Goal: Information Seeking & Learning: Learn about a topic

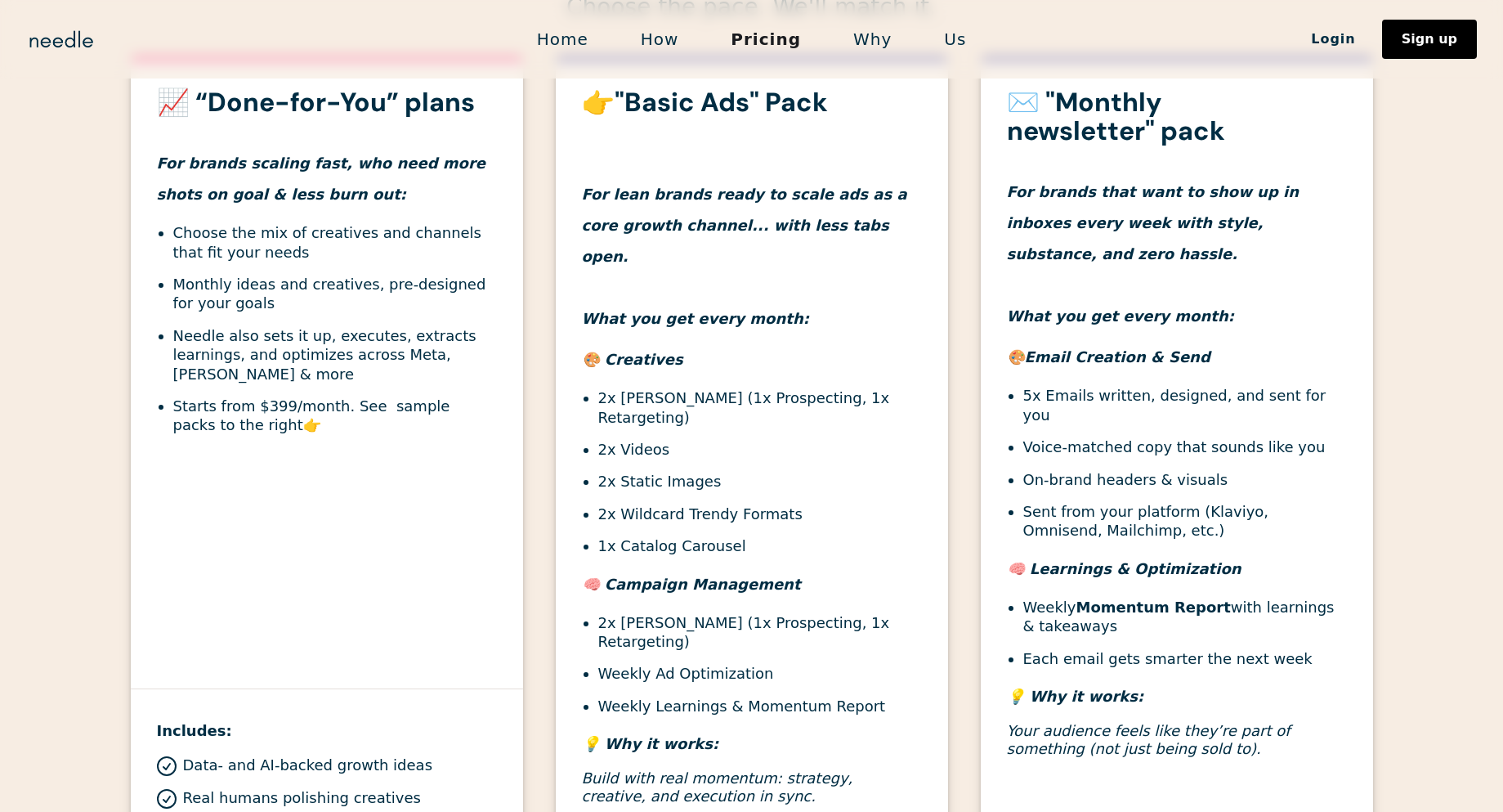
scroll to position [609, 0]
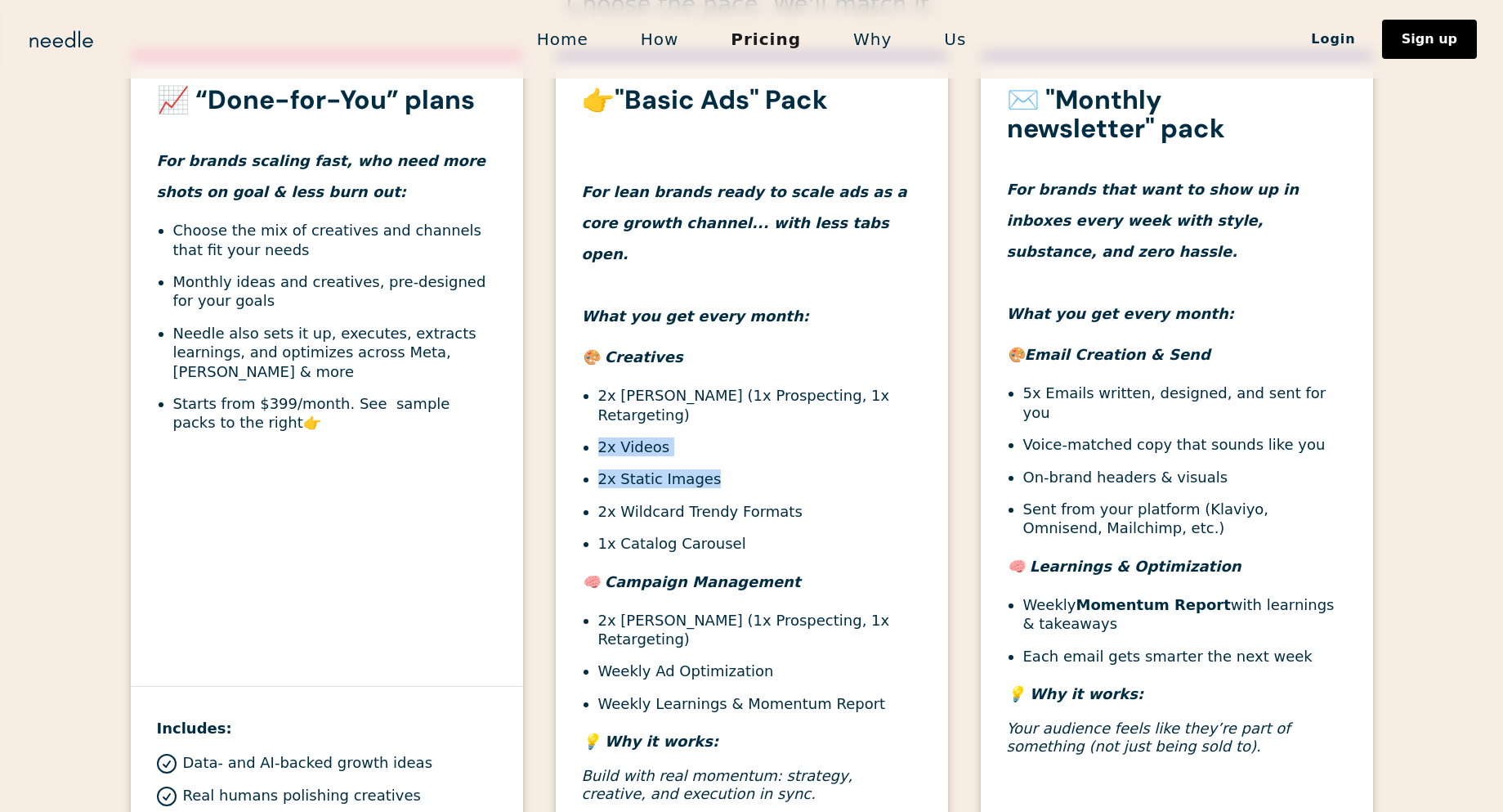
drag, startPoint x: 724, startPoint y: 445, endPoint x: 580, endPoint y: 413, distance: 147.5
click at [580, 413] on div "👉"Basic Ads" Pack For lean brands ready to scale ads as a core growth channel..…" at bounding box center [751, 452] width 392 height 733
click at [674, 429] on ul "2x [PERSON_NAME] (1x Prospecting, 1x Retargeting) 2x Videos 2x Static Images 2x…" at bounding box center [751, 469] width 340 height 166
drag, startPoint x: 708, startPoint y: 437, endPoint x: 556, endPoint y: 410, distance: 154.4
click at [556, 410] on div "👉"Basic Ads" Pack For lean brands ready to scale ads as a core growth channel..…" at bounding box center [751, 452] width 392 height 733
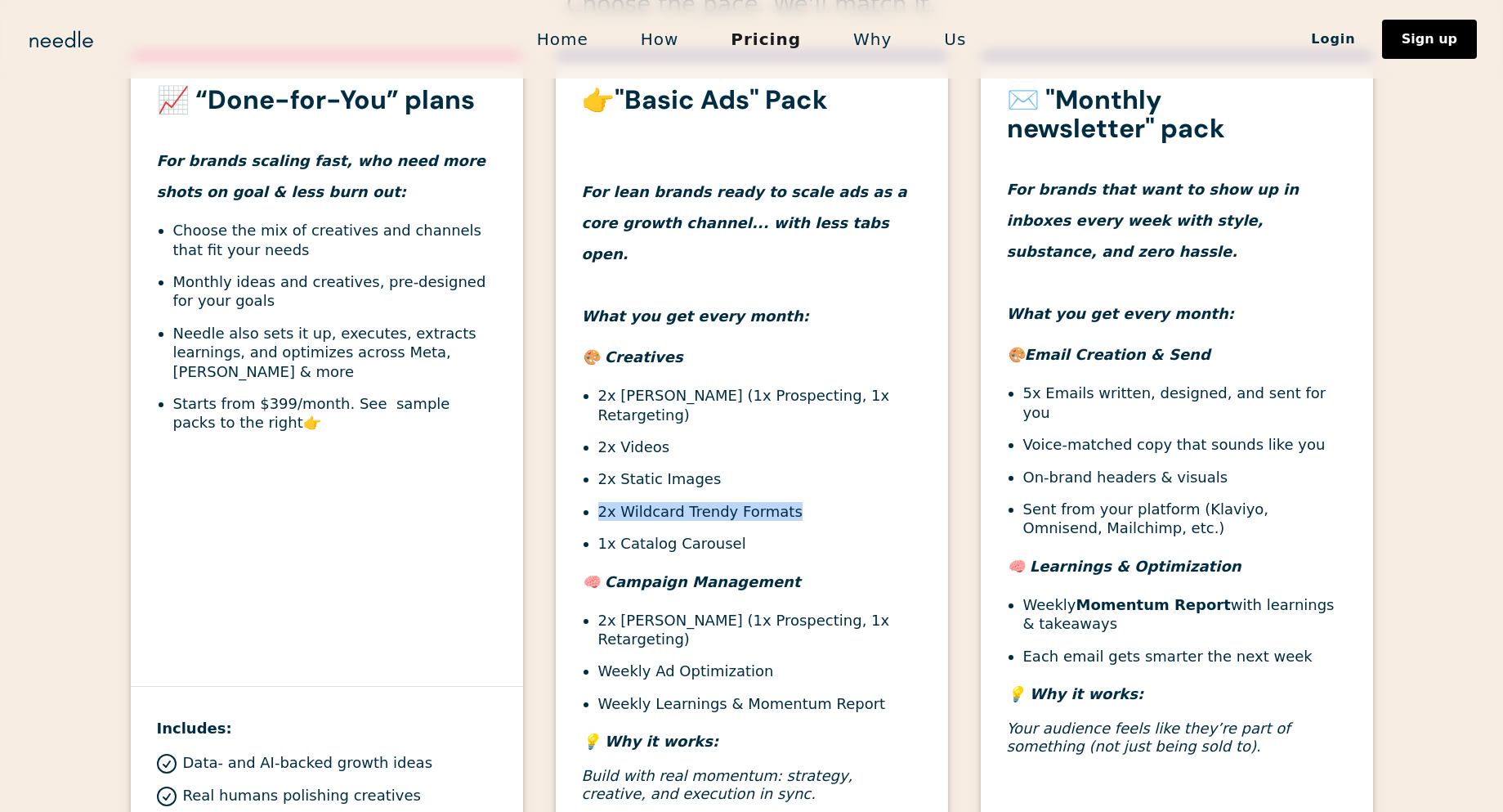
drag, startPoint x: 794, startPoint y: 475, endPoint x: 590, endPoint y: 482, distance: 204.1
click at [590, 482] on ul "2x [PERSON_NAME] (1x Prospecting, 1x Retargeting) 2x Videos 2x Static Images 2x…" at bounding box center [751, 469] width 340 height 166
drag, startPoint x: 777, startPoint y: 512, endPoint x: 598, endPoint y: 511, distance: 179.0
click at [598, 534] on li "1x Catalog Carousel" at bounding box center [760, 543] width 323 height 18
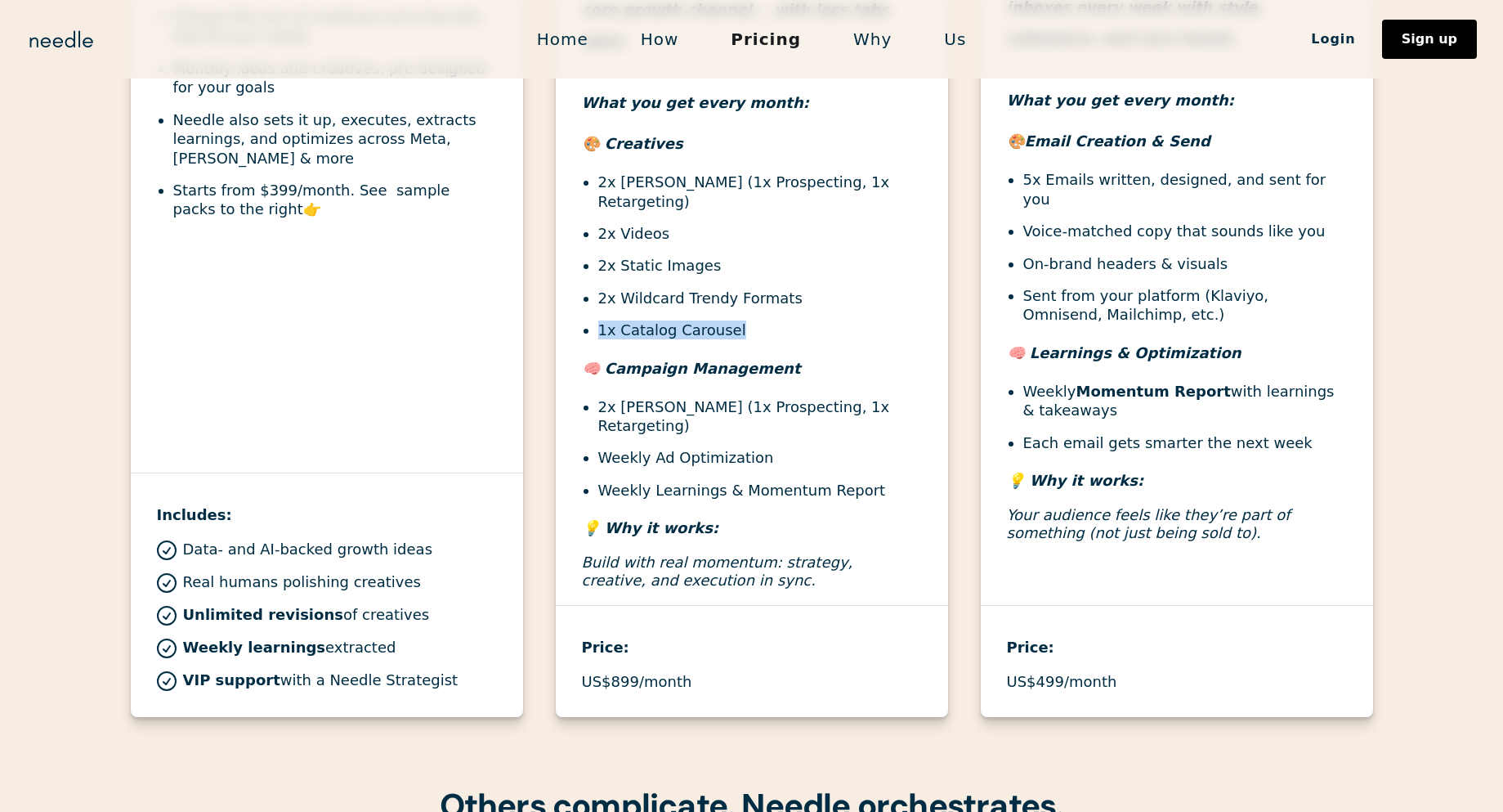
scroll to position [721, 0]
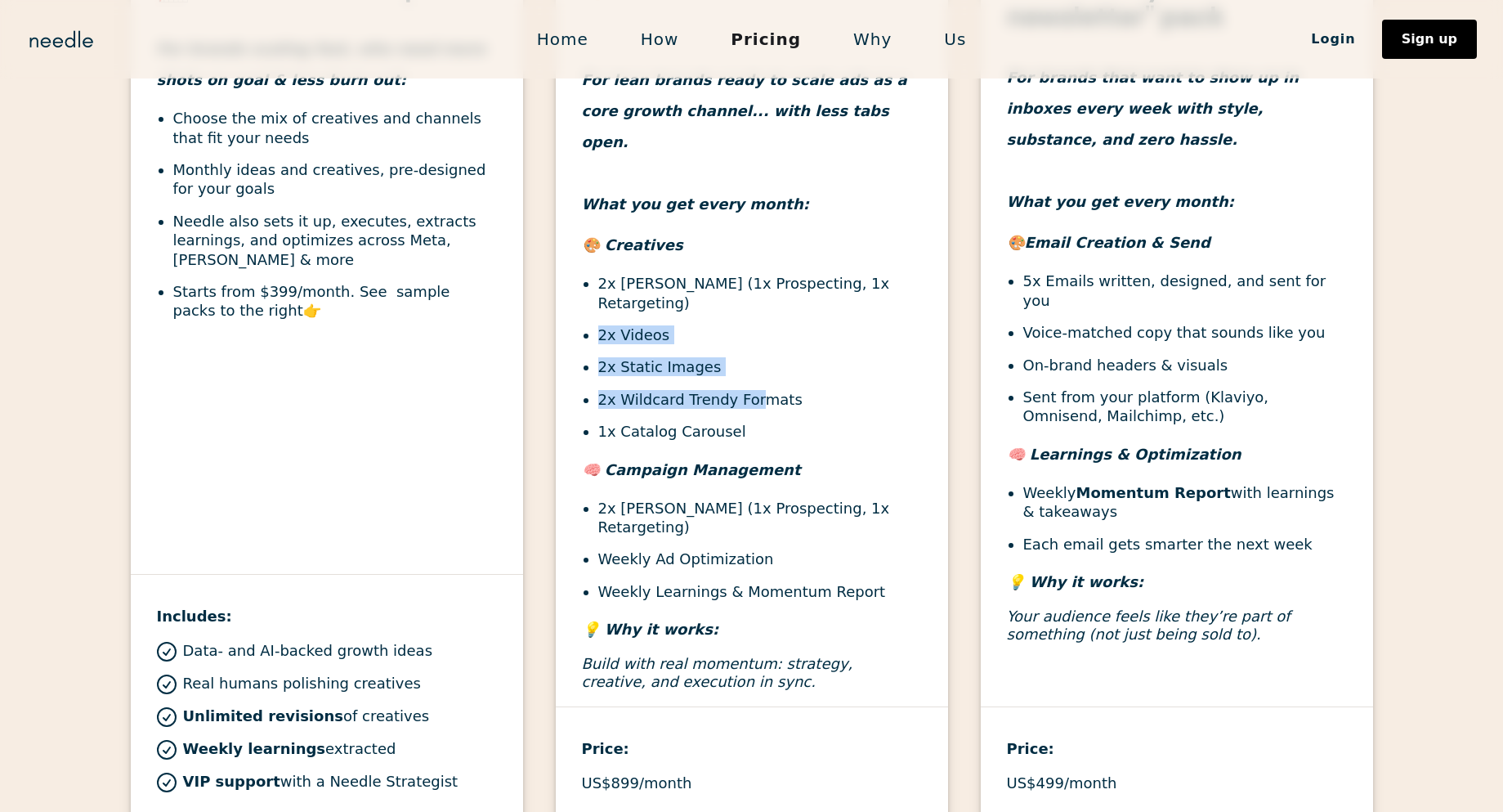
drag, startPoint x: 750, startPoint y: 366, endPoint x: 591, endPoint y: 307, distance: 169.6
click at [591, 307] on ul "2x [PERSON_NAME] (1x Prospecting, 1x Retargeting) 2x Videos 2x Static Images 2x…" at bounding box center [751, 357] width 340 height 166
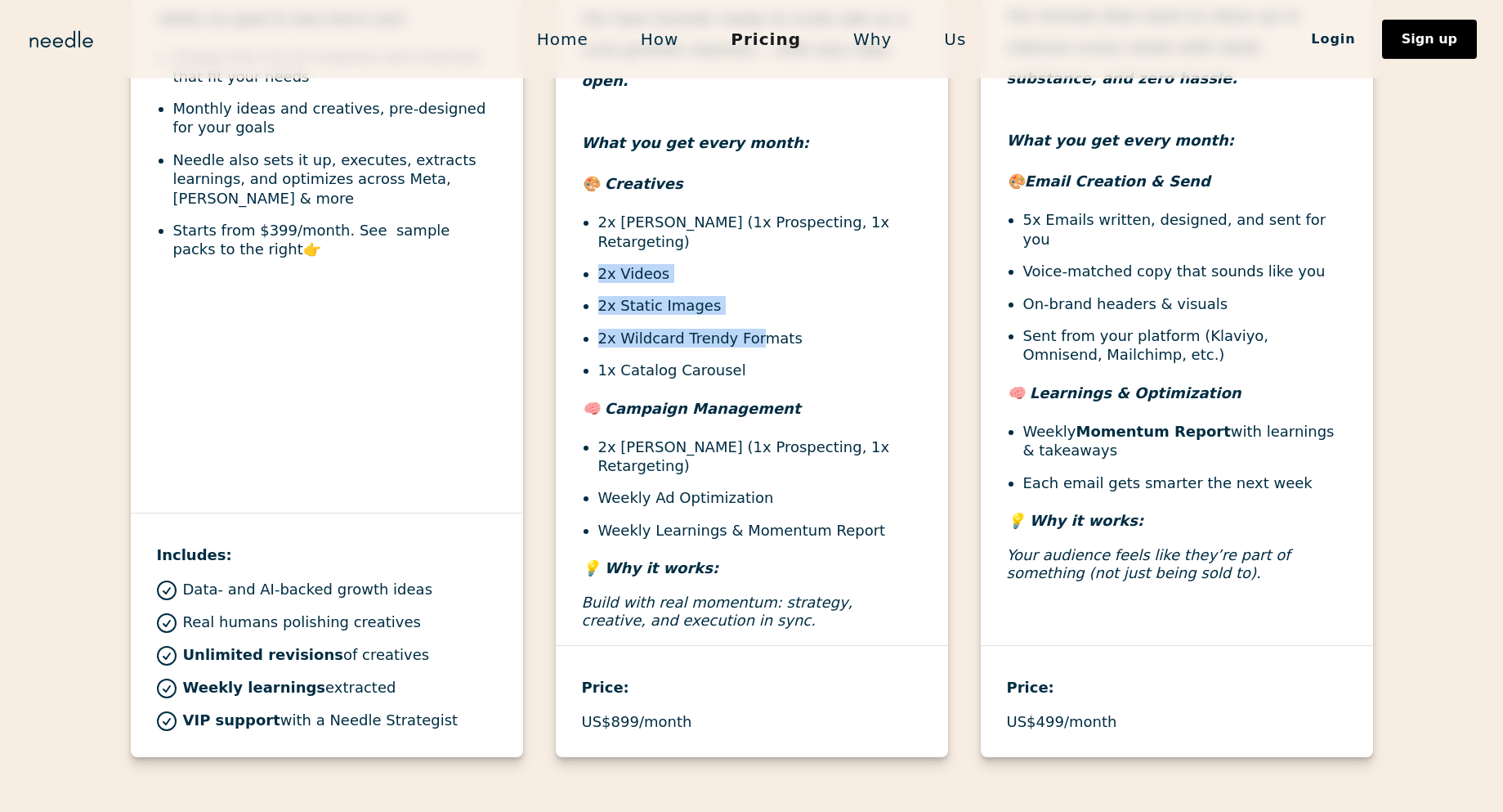
scroll to position [781, 0]
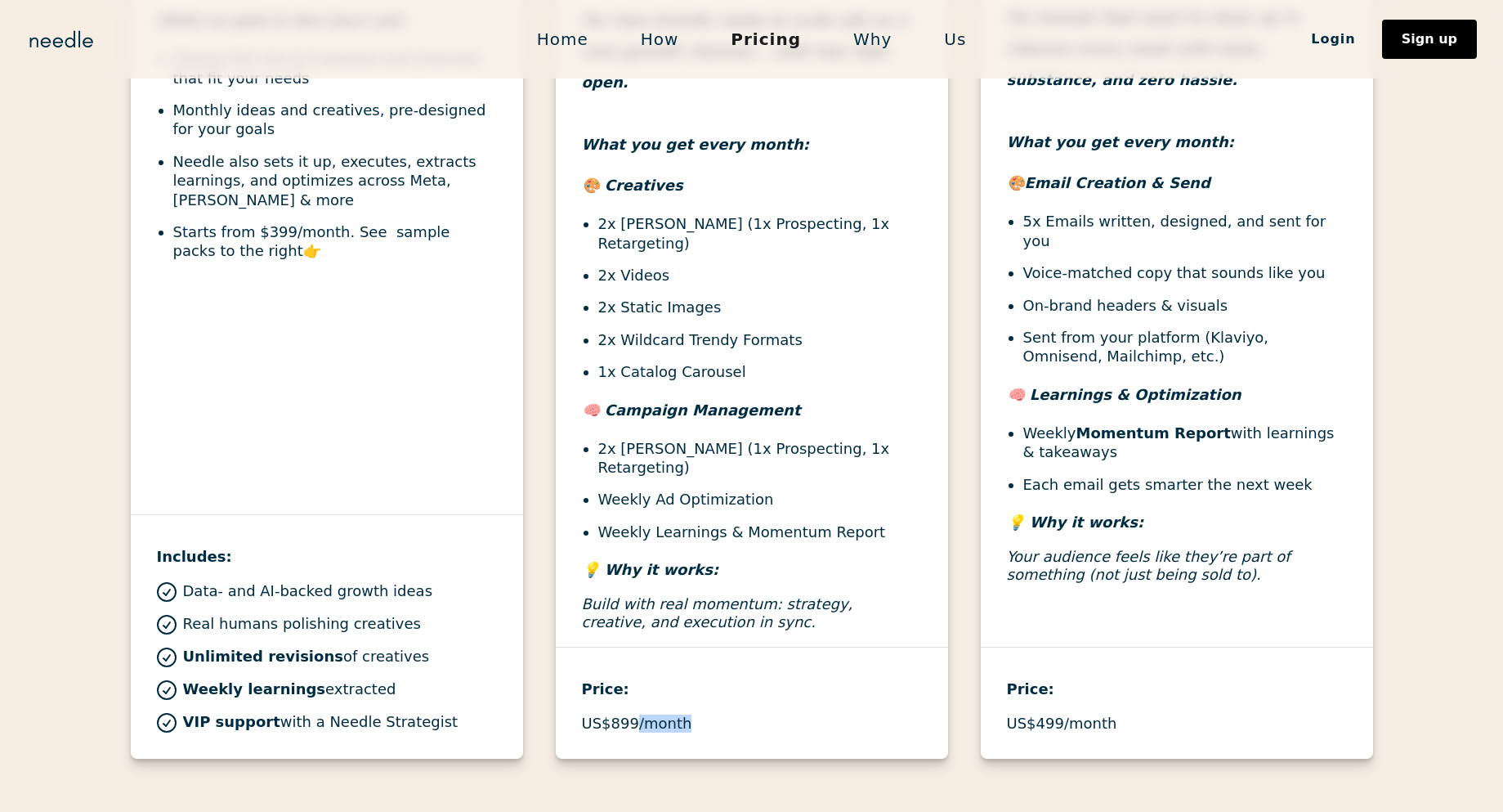
drag, startPoint x: 637, startPoint y: 698, endPoint x: 576, endPoint y: 701, distance: 61.1
click at [576, 701] on div "👉"Basic Ads" Pack For lean brands ready to scale ads as a core growth channel..…" at bounding box center [751, 320] width 392 height 877
click at [629, 714] on p "US$899/month" at bounding box center [637, 723] width 110 height 18
drag, startPoint x: 634, startPoint y: 696, endPoint x: 558, endPoint y: 696, distance: 76.0
click at [558, 696] on div "Price: US$899/month" at bounding box center [751, 689] width 392 height 86
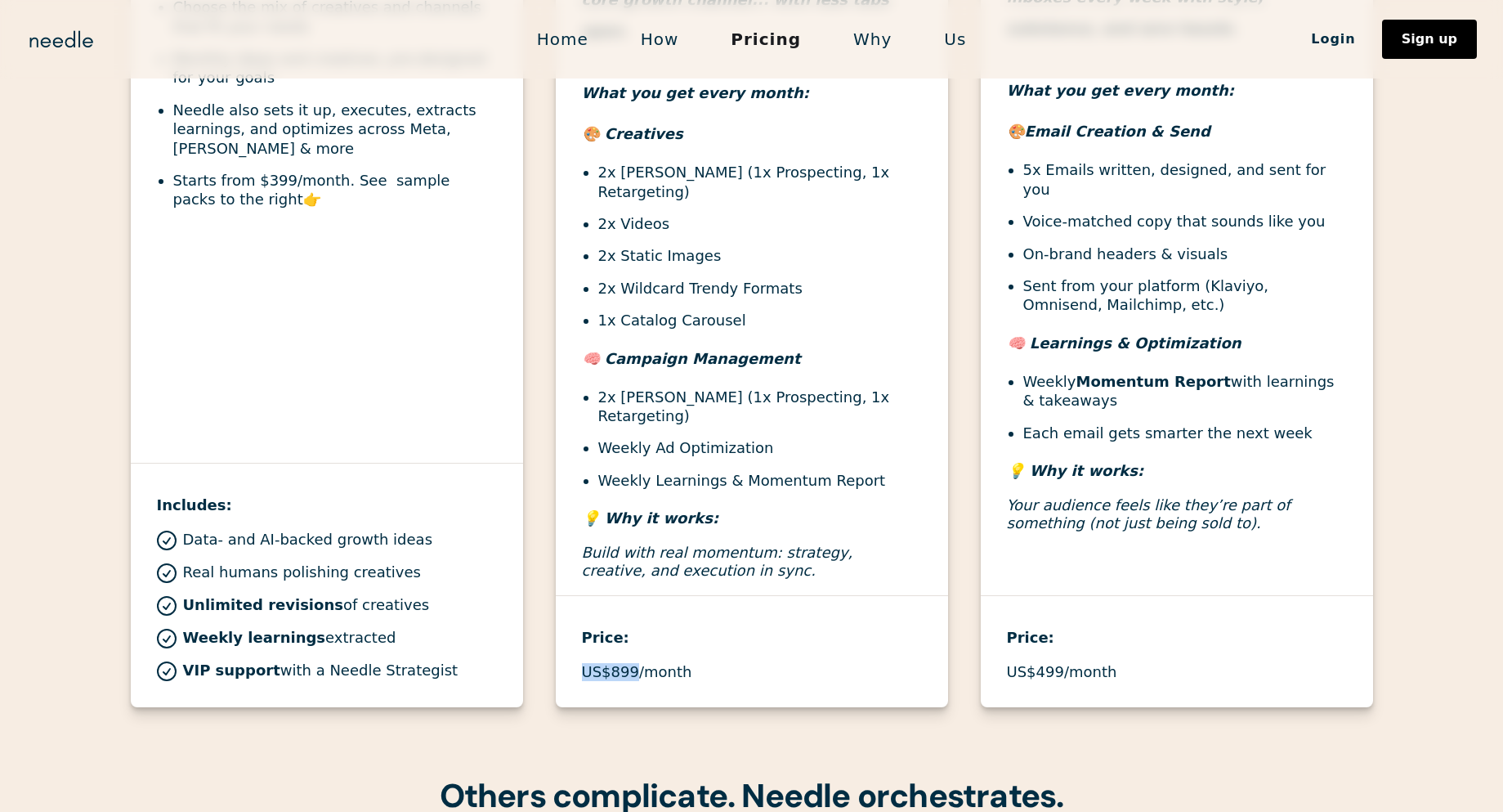
scroll to position [814, 0]
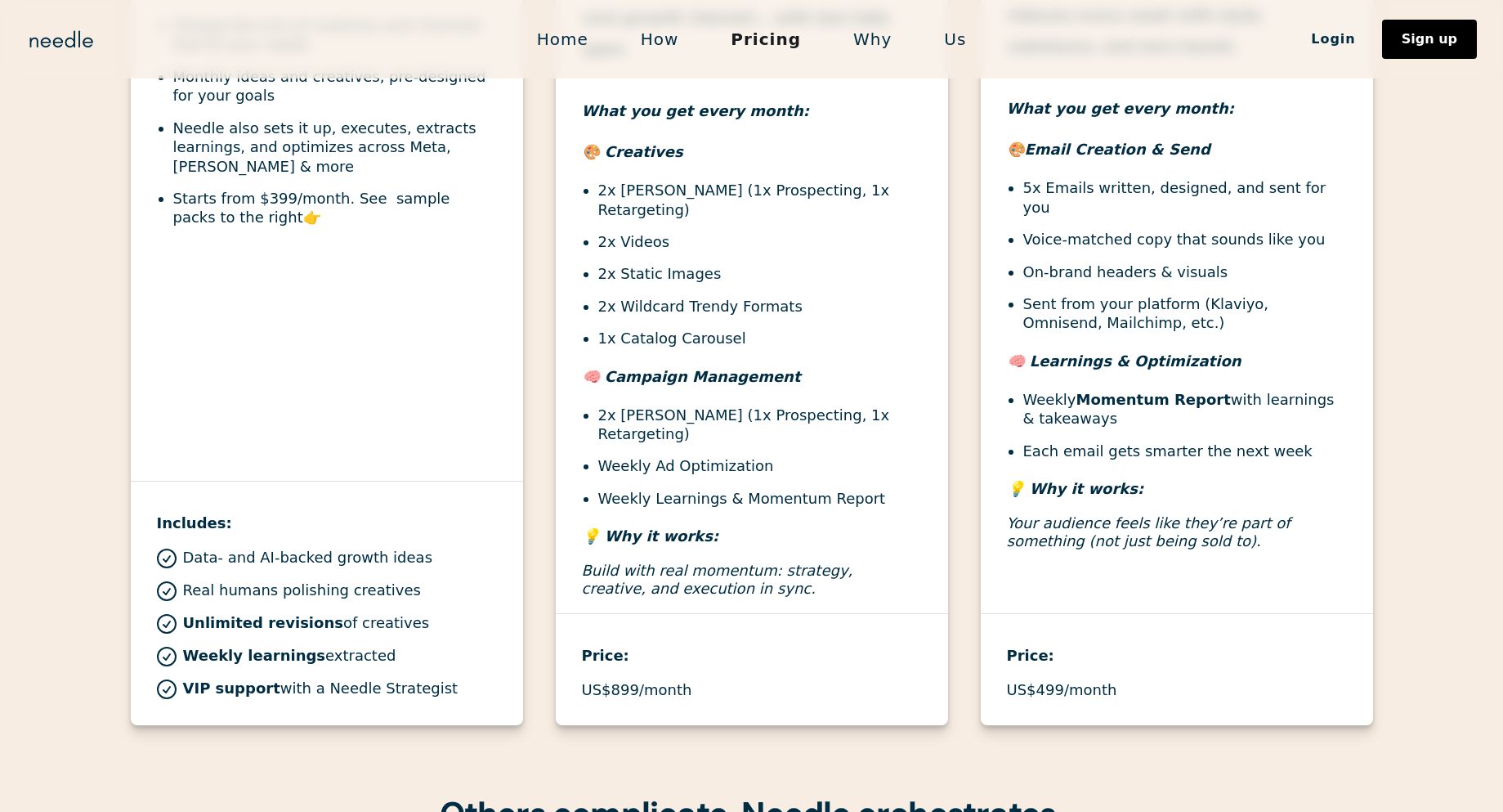
click at [686, 561] on em "Build with real momentum: strategy, creative, and execution in sync." at bounding box center [717, 579] width 271 height 35
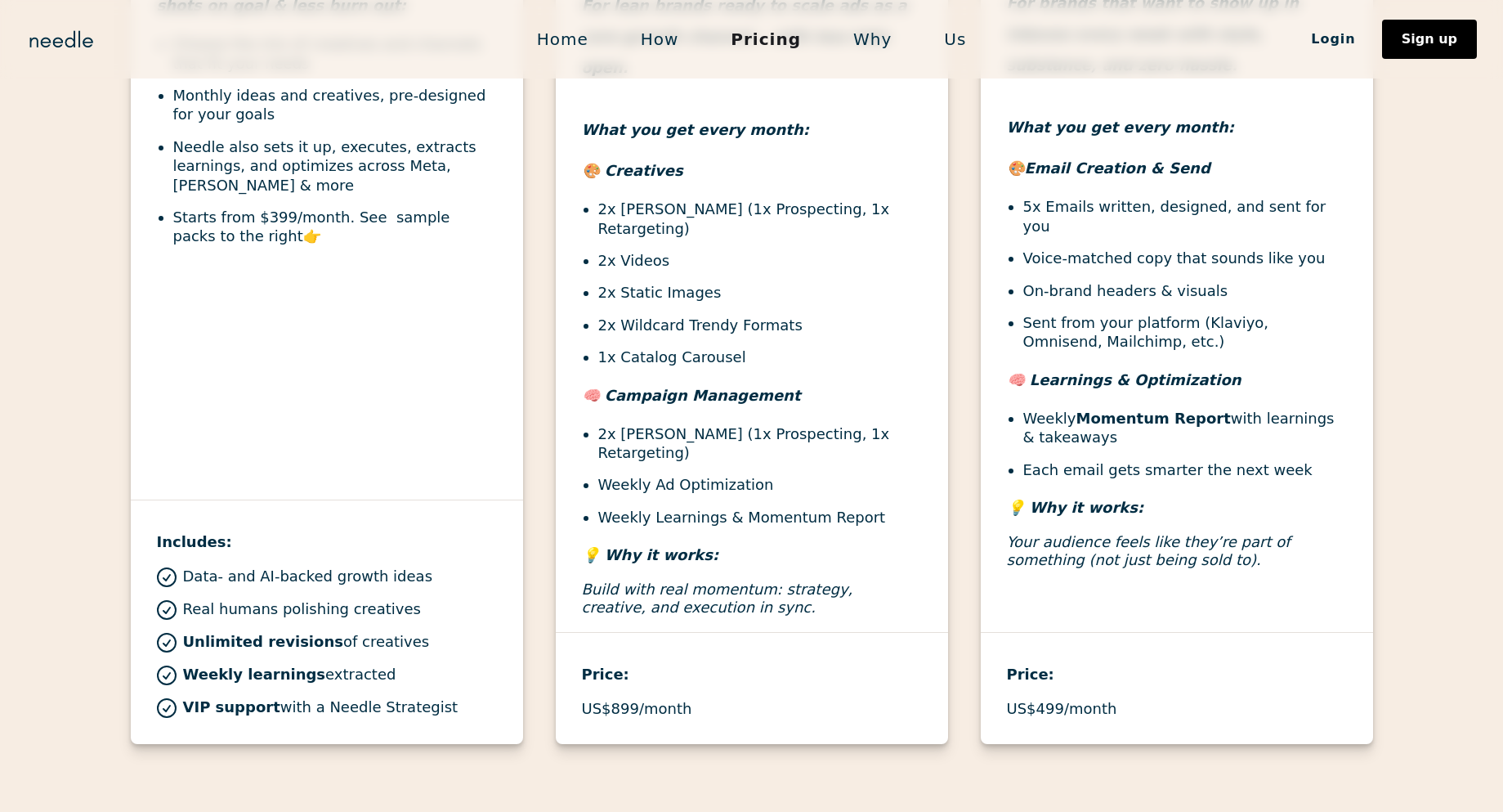
scroll to position [793, 0]
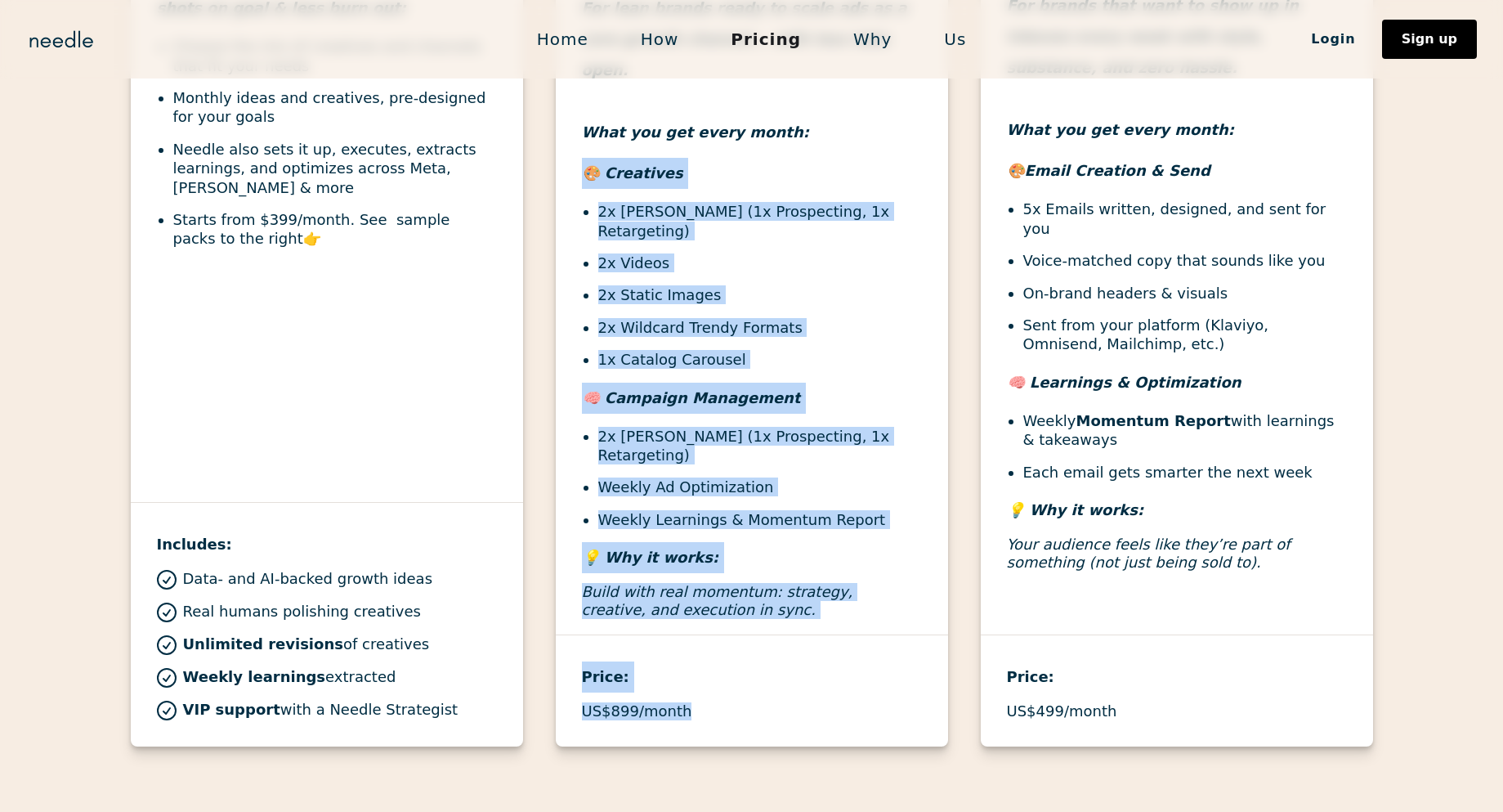
drag, startPoint x: 723, startPoint y: 677, endPoint x: 559, endPoint y: 133, distance: 568.2
click at [559, 133] on div "👉"Basic Ads" Pack For lean brands ready to scale ads as a core growth channel..…" at bounding box center [751, 308] width 392 height 877
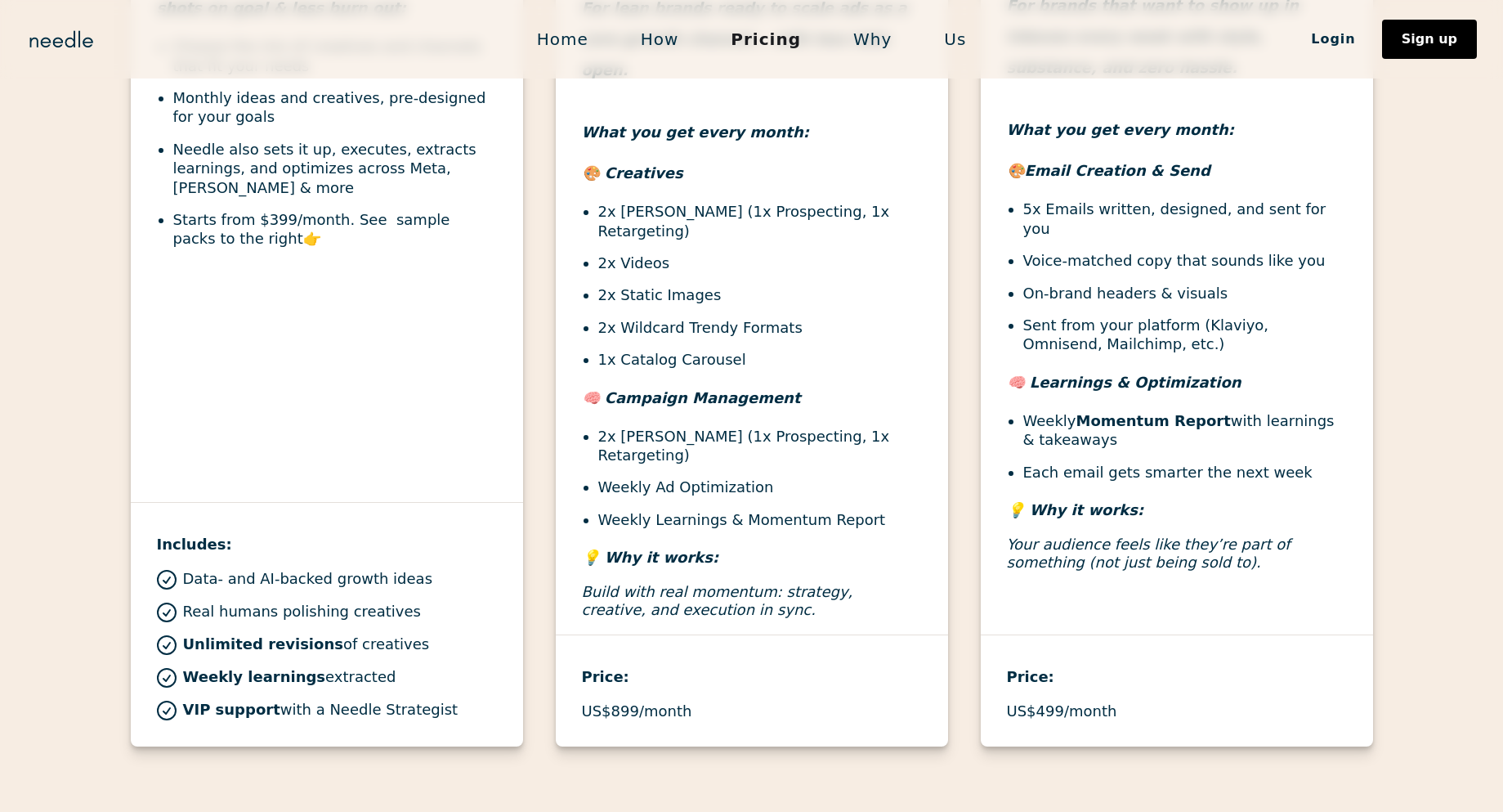
click at [730, 344] on div "👉"Basic Ads" Pack For lean brands ready to scale ads as a core growth channel..…" at bounding box center [751, 268] width 392 height 733
drag, startPoint x: 809, startPoint y: 299, endPoint x: 604, endPoint y: 233, distance: 215.4
click at [604, 233] on ul "2x [PERSON_NAME] (1x Prospecting, 1x Retargeting) 2x Videos 2x Static Images 2x…" at bounding box center [751, 286] width 340 height 166
click at [608, 254] on li "2x Videos" at bounding box center [760, 262] width 323 height 18
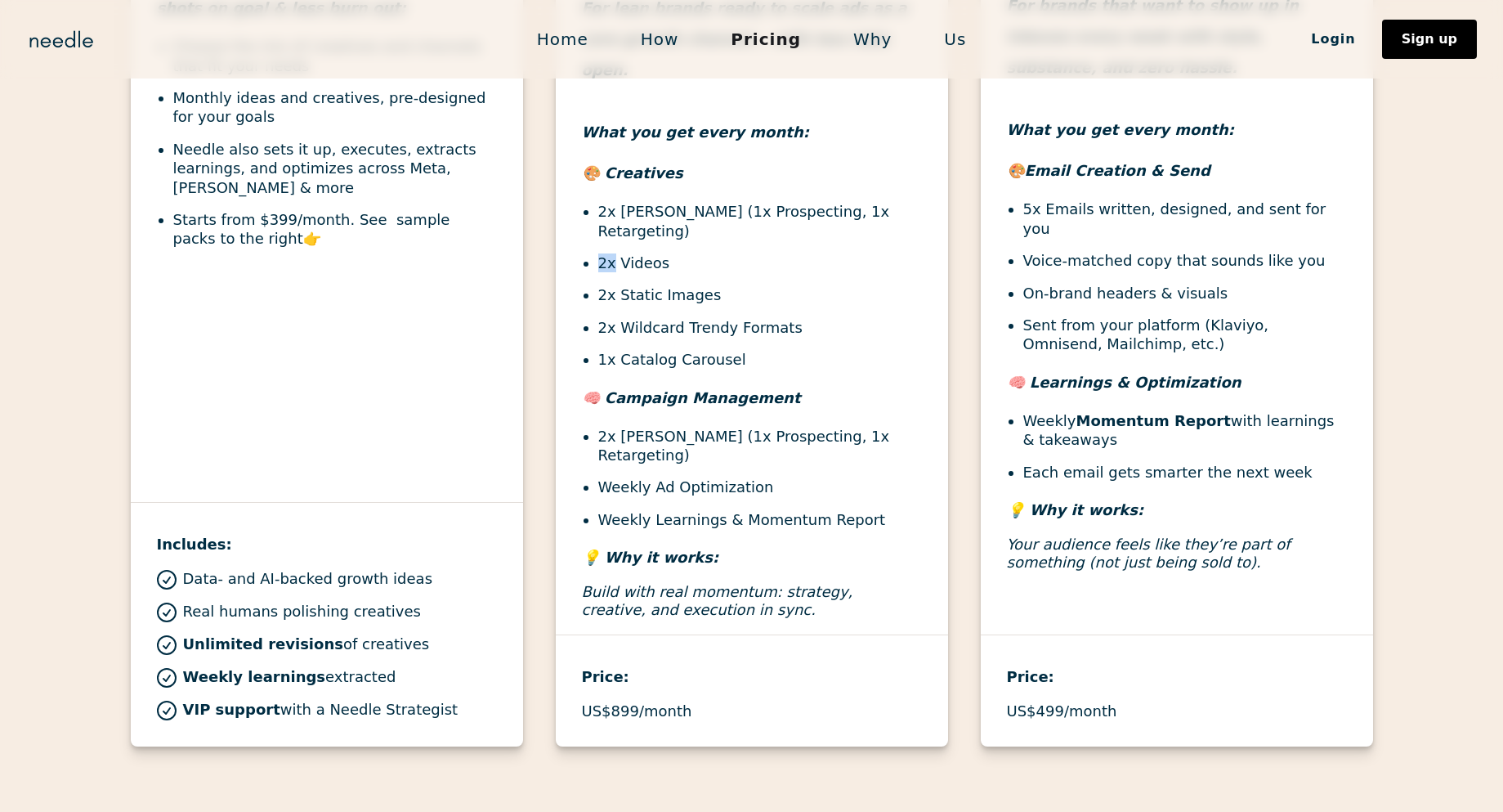
click at [608, 254] on li "2x Videos" at bounding box center [760, 262] width 323 height 18
click at [792, 318] on li "2x Wildcard Trendy Formats" at bounding box center [760, 327] width 323 height 18
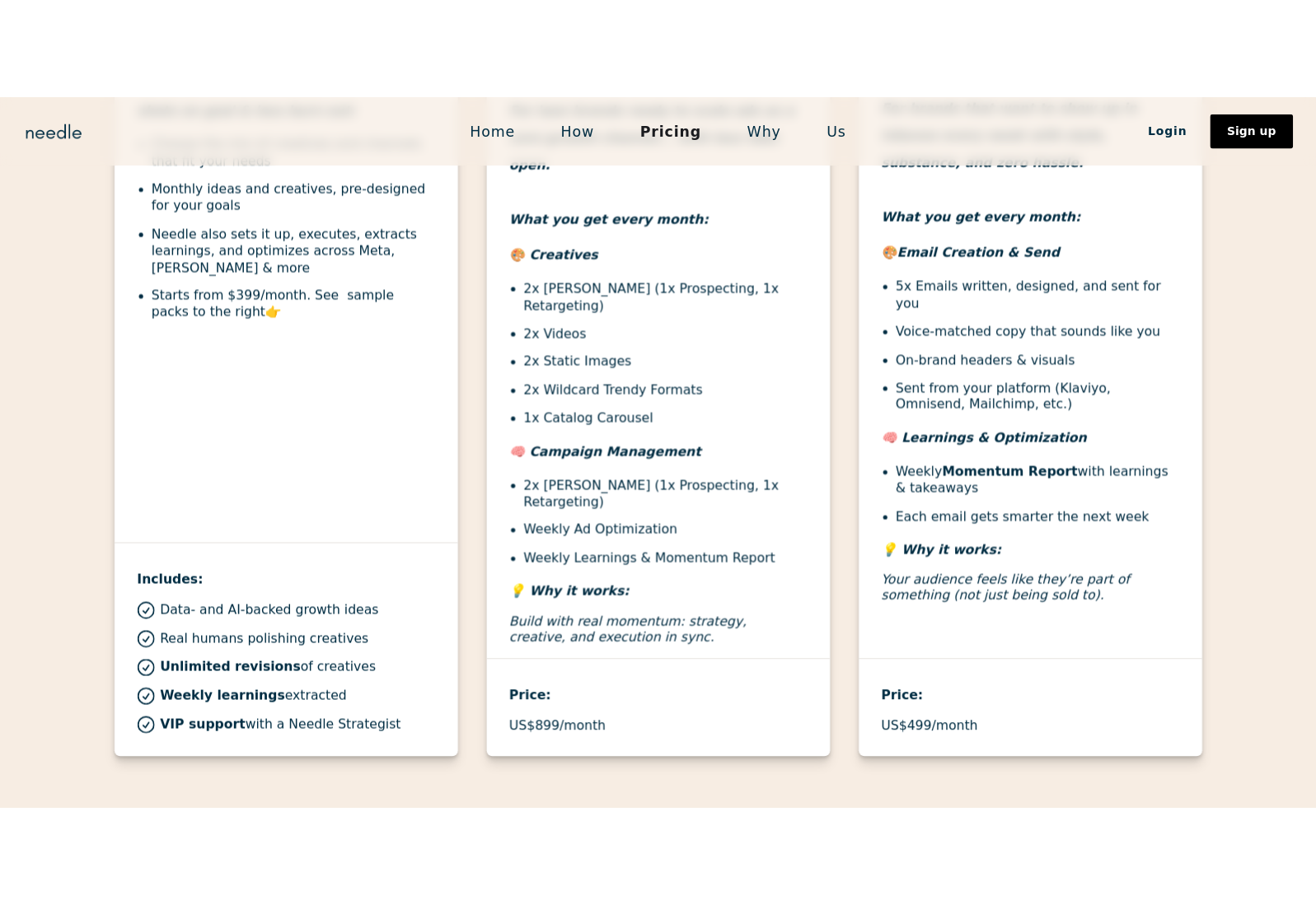
scroll to position [789, 0]
